Goal: Complete application form

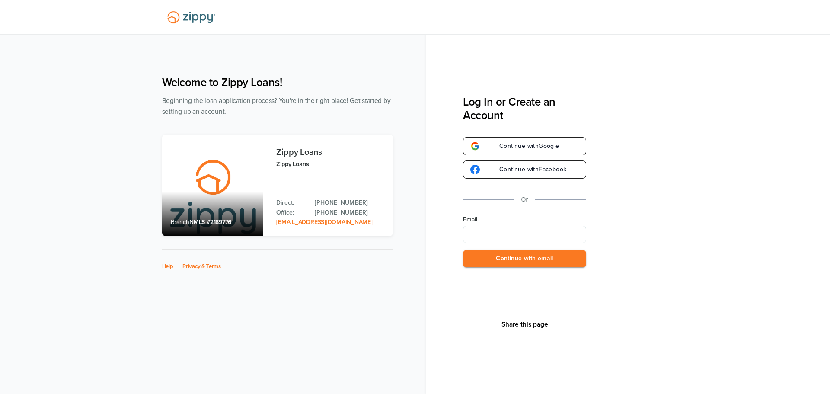
type input "**********"
click at [537, 256] on button "Continue with email" at bounding box center [524, 259] width 123 height 18
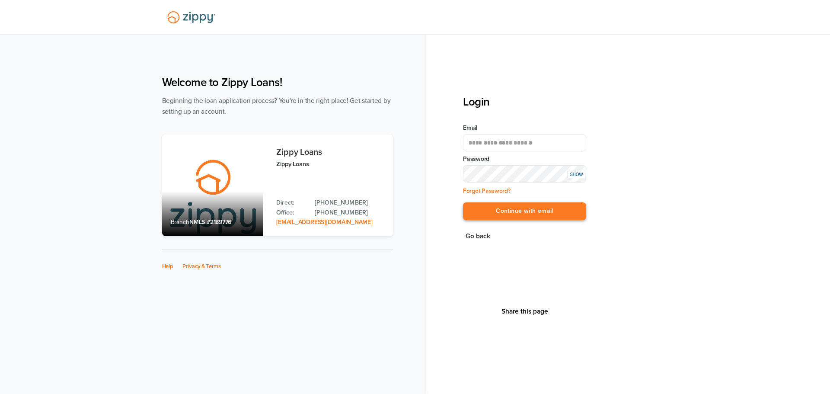
click at [546, 213] on button "Continue with email" at bounding box center [524, 211] width 123 height 18
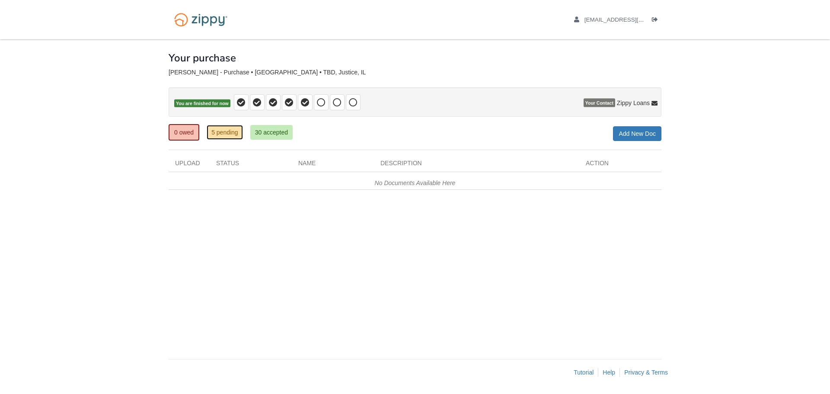
click at [232, 135] on link "5 pending" at bounding box center [225, 132] width 36 height 15
